Goal: Find specific page/section: Find specific page/section

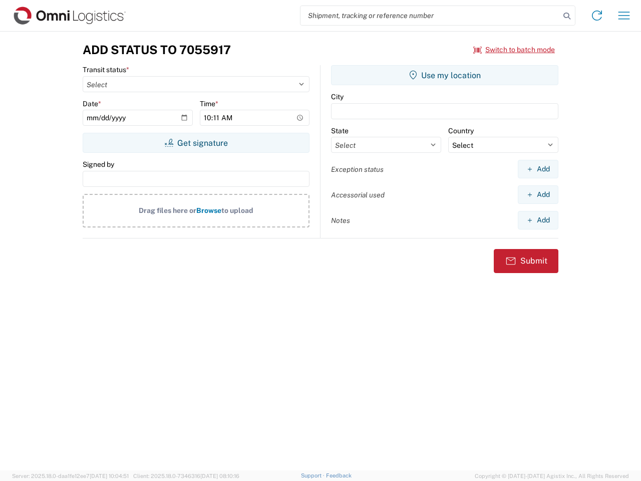
click at [431, 16] on input "search" at bounding box center [431, 15] width 260 height 19
click at [567, 16] on icon at bounding box center [567, 16] width 14 height 14
click at [597, 16] on icon at bounding box center [597, 16] width 16 height 16
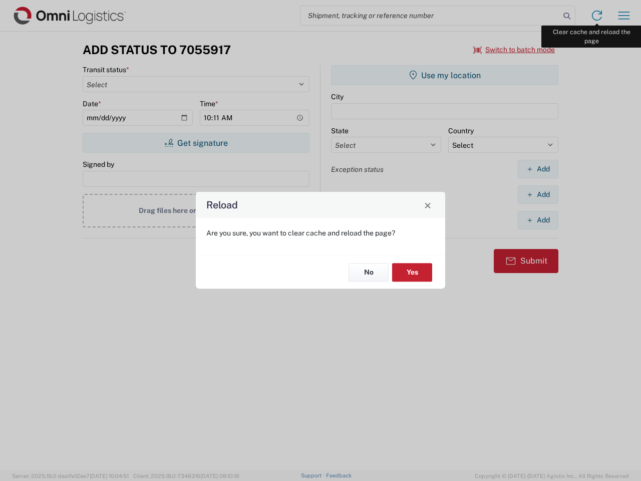
click at [624, 16] on div "Reload Are you sure, you want to clear cache and reload the page? No Yes" at bounding box center [320, 240] width 641 height 481
click at [515, 50] on div "Reload Are you sure, you want to clear cache and reload the page? No Yes" at bounding box center [320, 240] width 641 height 481
click at [196, 143] on div "Reload Are you sure, you want to clear cache and reload the page? No Yes" at bounding box center [320, 240] width 641 height 481
click at [445, 75] on div "Reload Are you sure, you want to clear cache and reload the page? No Yes" at bounding box center [320, 240] width 641 height 481
click at [538, 169] on div "Reload Are you sure, you want to clear cache and reload the page? No Yes" at bounding box center [320, 240] width 641 height 481
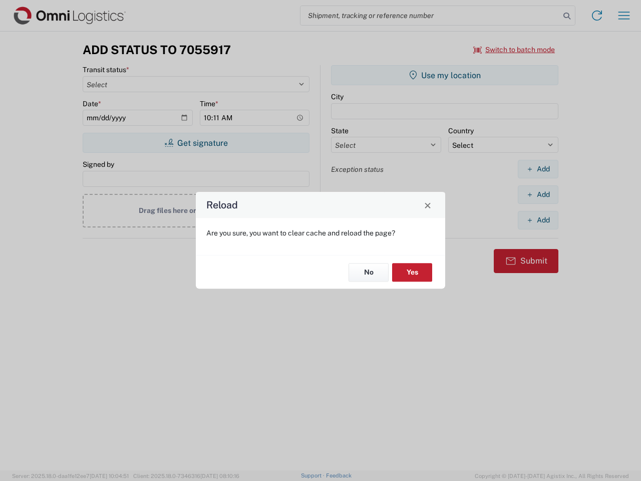
click at [538, 194] on div "Reload Are you sure, you want to clear cache and reload the page? No Yes" at bounding box center [320, 240] width 641 height 481
click at [538, 220] on div "Reload Are you sure, you want to clear cache and reload the page? No Yes" at bounding box center [320, 240] width 641 height 481
